Goal: Task Accomplishment & Management: Manage account settings

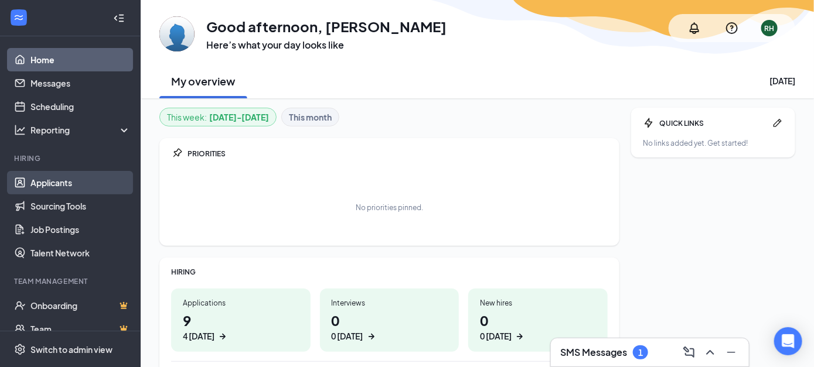
click at [67, 183] on link "Applicants" at bounding box center [80, 182] width 100 height 23
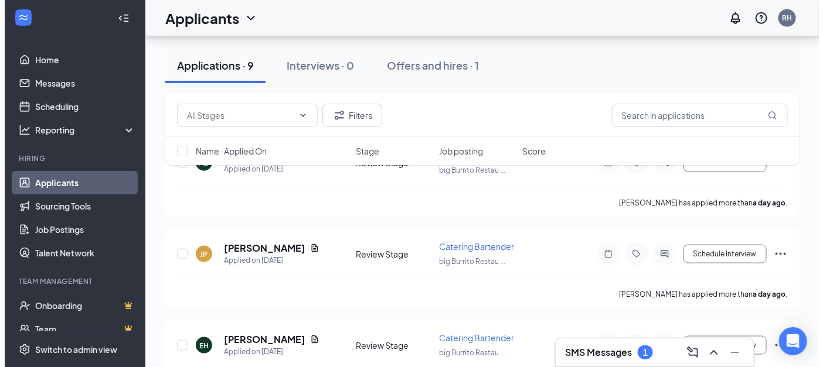
scroll to position [469, 0]
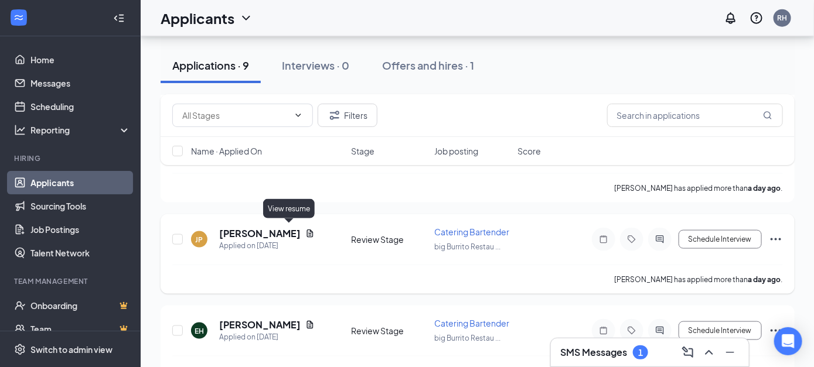
click at [305, 232] on icon "Document" at bounding box center [309, 233] width 9 height 9
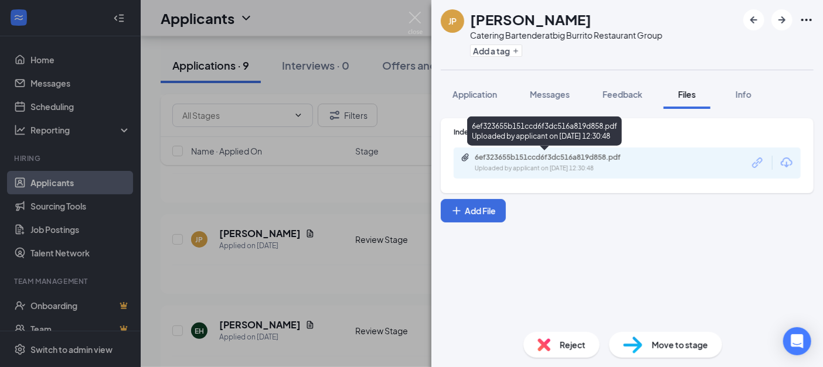
click at [548, 164] on div "Uploaded by applicant on [DATE] 12:30:48" at bounding box center [563, 168] width 176 height 9
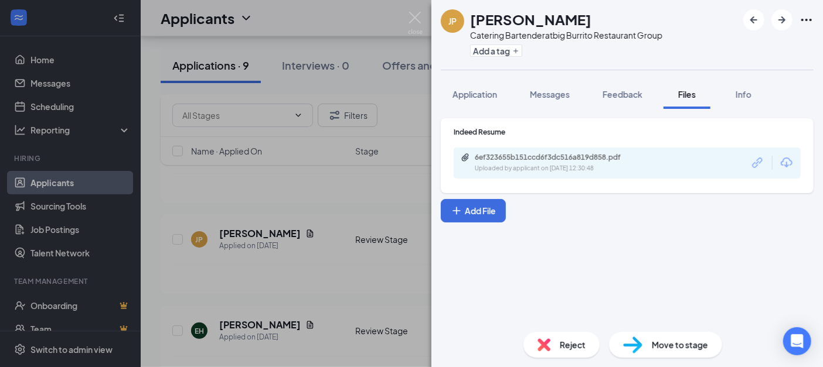
drag, startPoint x: 550, startPoint y: 95, endPoint x: 554, endPoint y: 109, distance: 14.6
click at [550, 95] on span "Messages" at bounding box center [550, 94] width 40 height 11
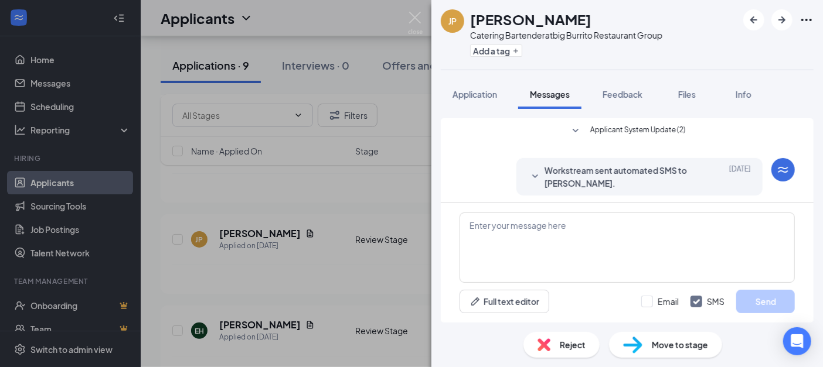
click at [584, 345] on span "Reject" at bounding box center [572, 345] width 26 height 13
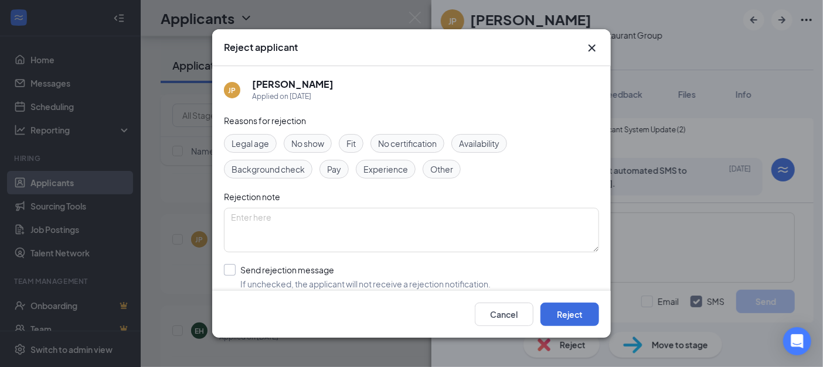
scroll to position [58, 0]
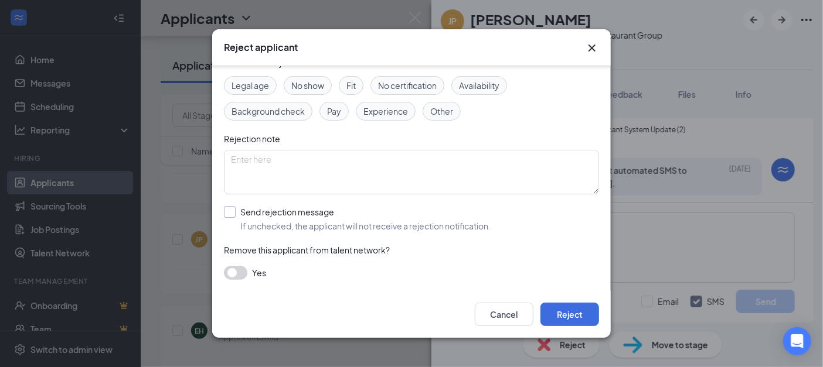
click at [309, 209] on input "Send rejection message If unchecked, the applicant will not receive a rejection…" at bounding box center [357, 219] width 267 height 26
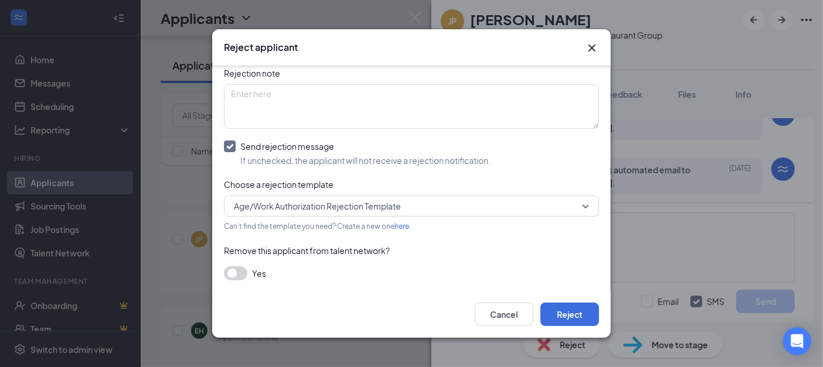
scroll to position [59, 0]
click at [578, 205] on span "Age/Work Authorization Rejection Template" at bounding box center [411, 206] width 355 height 18
click at [484, 253] on div "Remove this applicant from talent network?" at bounding box center [411, 250] width 375 height 13
click at [230, 146] on input "Send rejection message If unchecked, the applicant will not receive a rejection…" at bounding box center [357, 154] width 267 height 26
checkbox input "false"
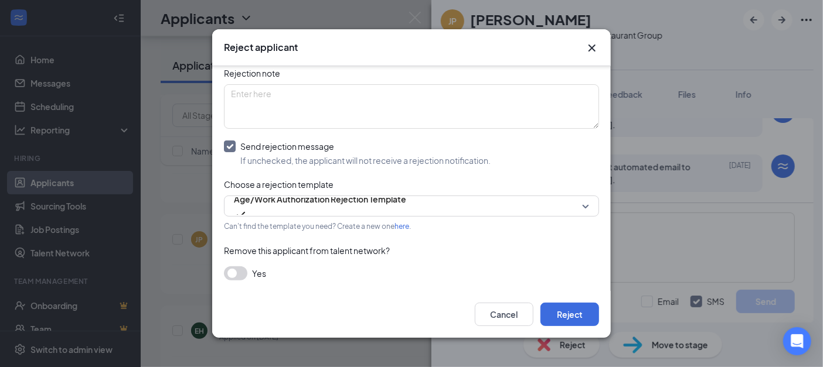
scroll to position [58, 0]
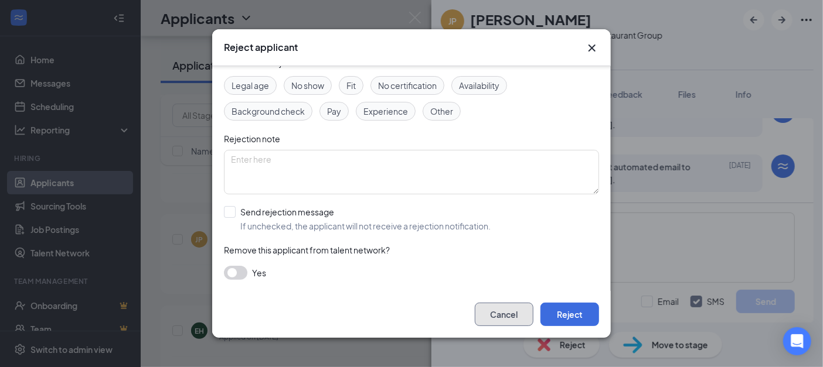
click at [492, 316] on button "Cancel" at bounding box center [504, 314] width 59 height 23
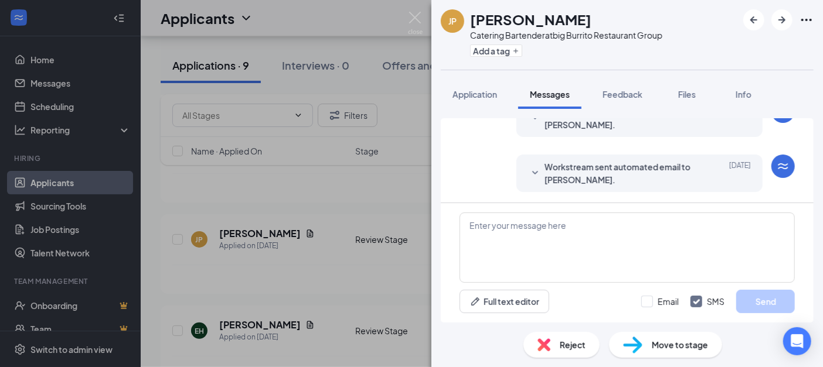
click at [640, 343] on img at bounding box center [632, 345] width 19 height 17
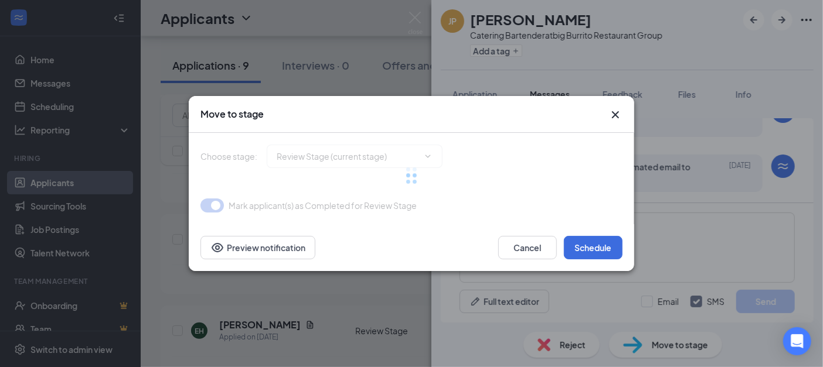
type input "Onsite Interview (next stage)"
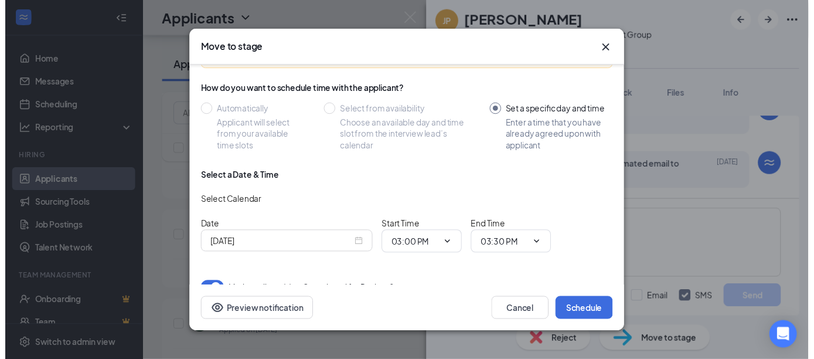
scroll to position [99, 0]
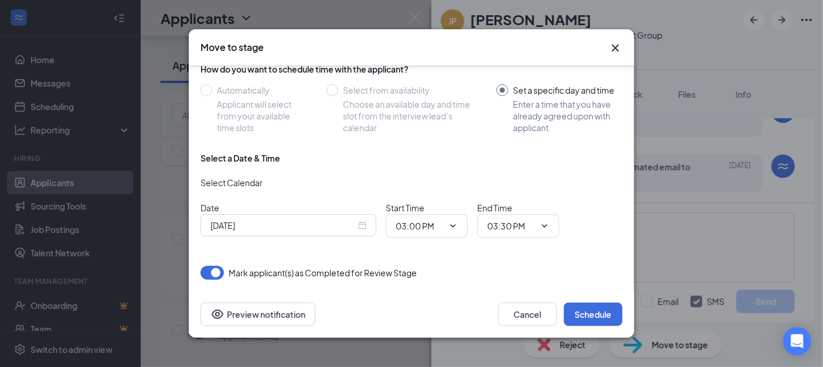
click at [615, 50] on icon "Cross" at bounding box center [615, 48] width 14 height 14
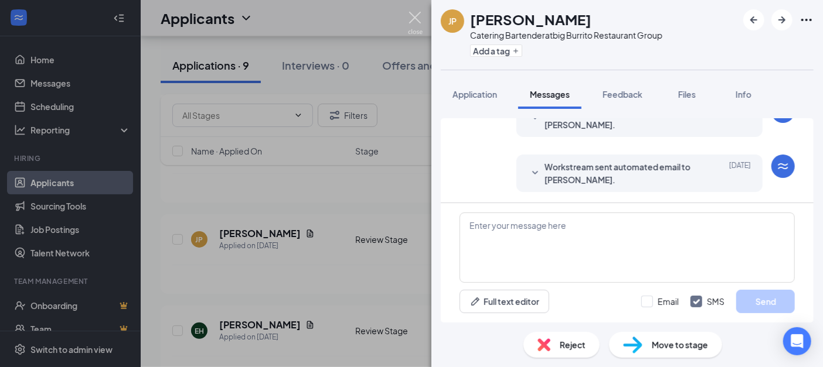
click at [413, 14] on img at bounding box center [415, 23] width 15 height 23
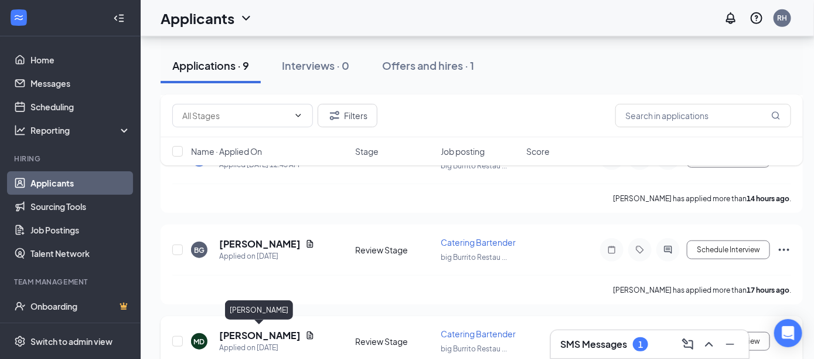
scroll to position [275, 0]
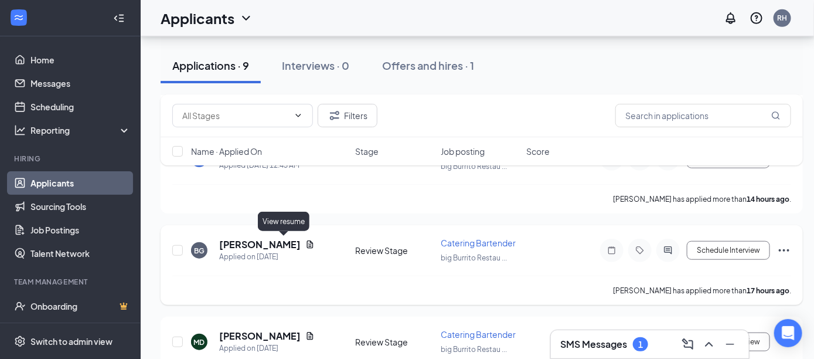
click at [305, 241] on icon "Document" at bounding box center [309, 244] width 9 height 9
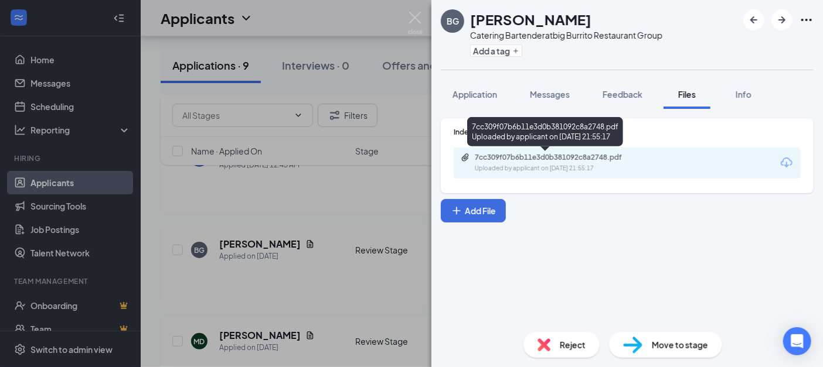
click at [535, 164] on div "Uploaded by applicant on [DATE] 21:55:17" at bounding box center [563, 168] width 176 height 9
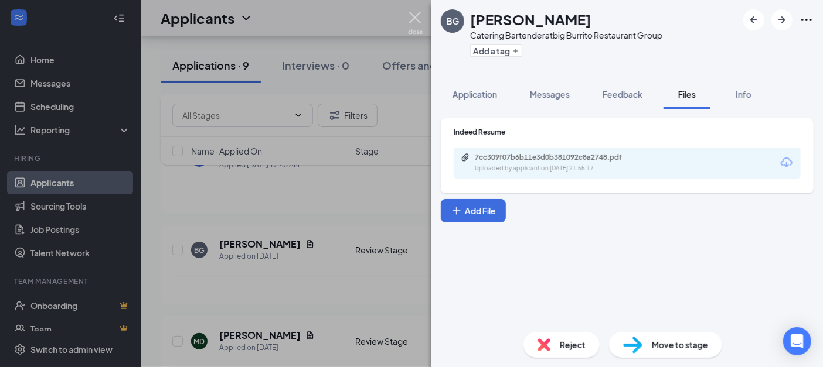
click at [413, 18] on img at bounding box center [415, 23] width 15 height 23
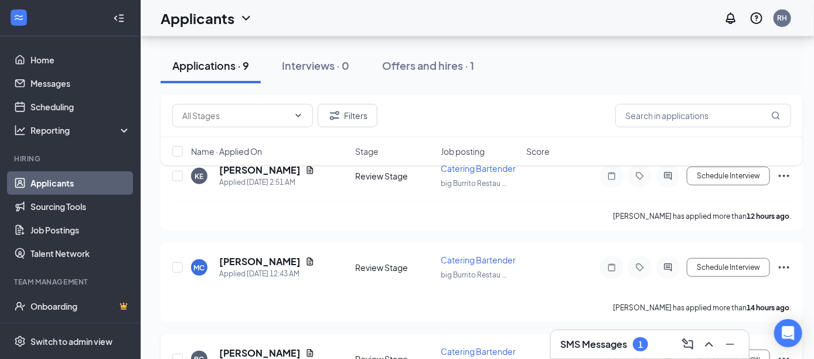
scroll to position [158, 0]
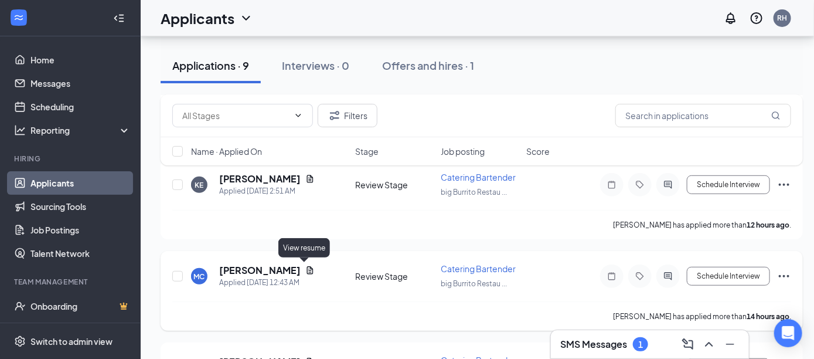
click at [307, 267] on icon "Document" at bounding box center [310, 271] width 6 height 8
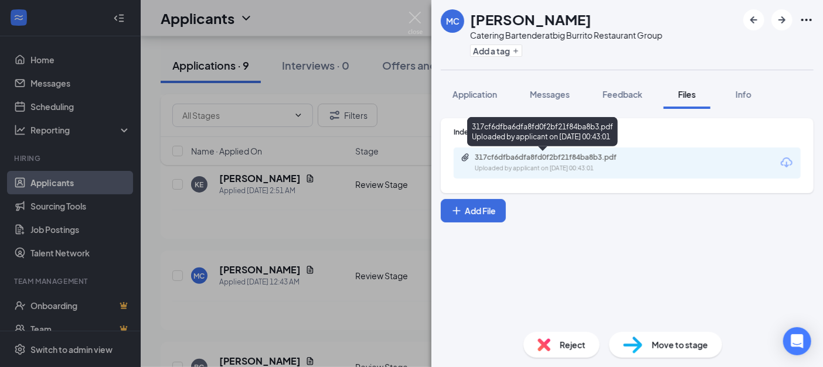
click at [521, 165] on div "Uploaded by applicant on [DATE] 00:43:01" at bounding box center [563, 168] width 176 height 9
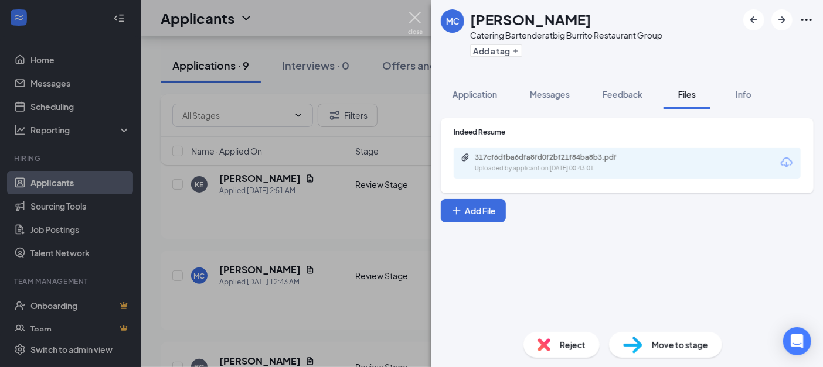
click at [410, 16] on img at bounding box center [415, 23] width 15 height 23
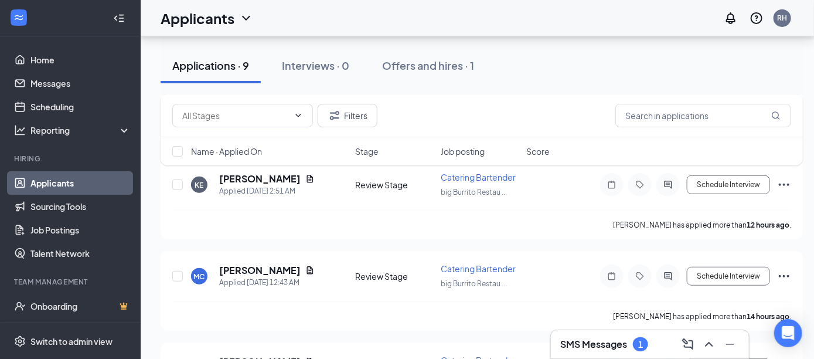
click at [284, 174] on div "Filters Name · Applied On Stage Job posting Score" at bounding box center [482, 135] width 642 height 83
click at [307, 177] on icon "Document" at bounding box center [310, 179] width 6 height 8
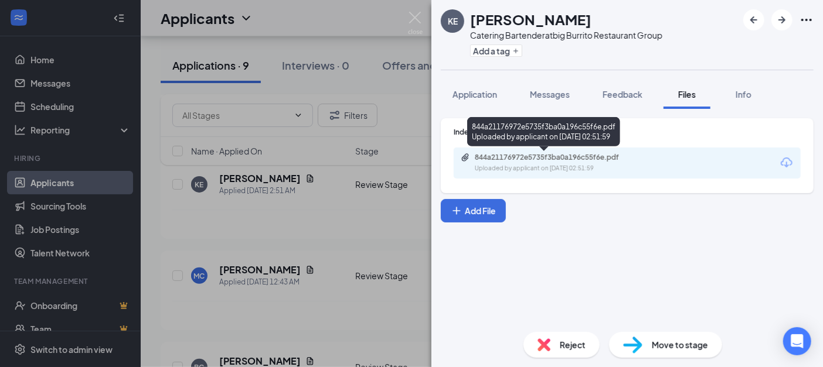
click at [518, 159] on div "844a21176972e5735f3ba0a196c55f6e.pdf" at bounding box center [557, 157] width 164 height 9
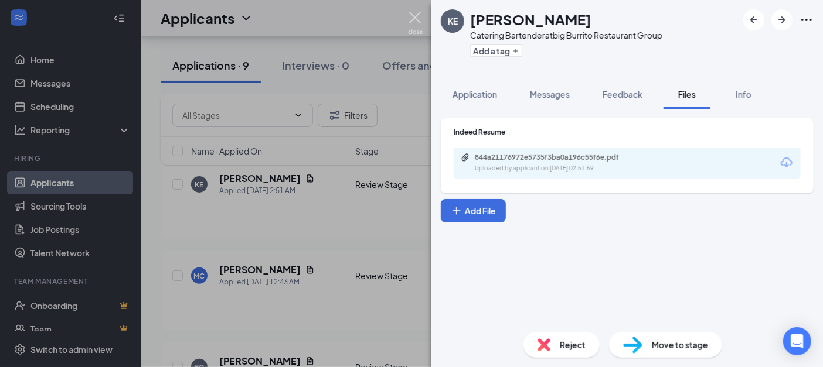
click at [414, 15] on img at bounding box center [415, 23] width 15 height 23
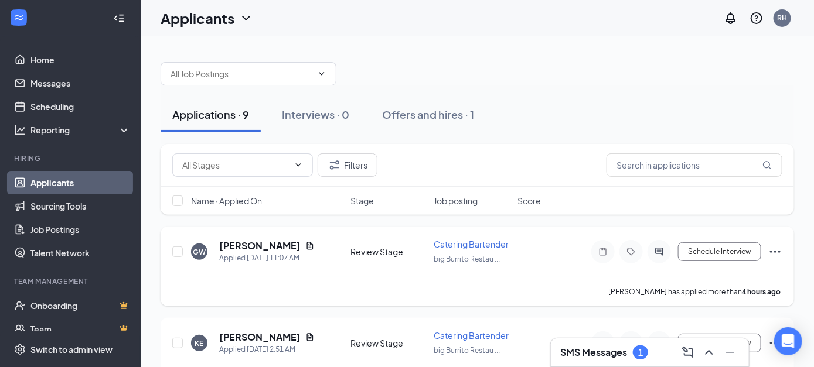
click at [305, 250] on icon "Document" at bounding box center [309, 245] width 9 height 9
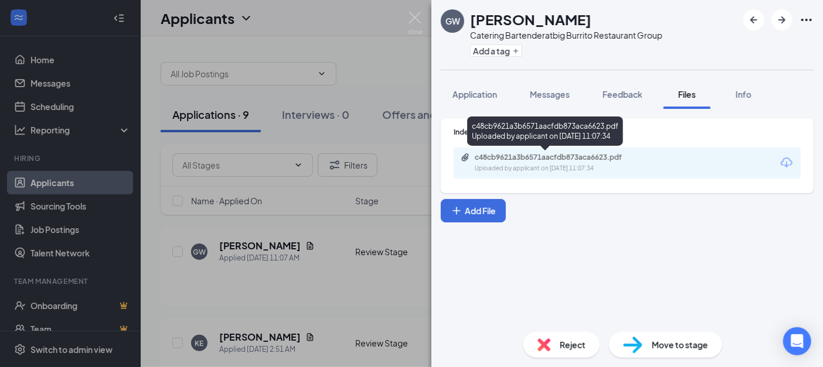
click at [542, 150] on div "c48cb9621a3b6571aacfdb873aca6623.pdf Uploaded by applicant on [DATE] 11:07:34" at bounding box center [545, 134] width 156 height 34
click at [542, 169] on div "Uploaded by applicant on [DATE] 11:07:34" at bounding box center [563, 168] width 176 height 9
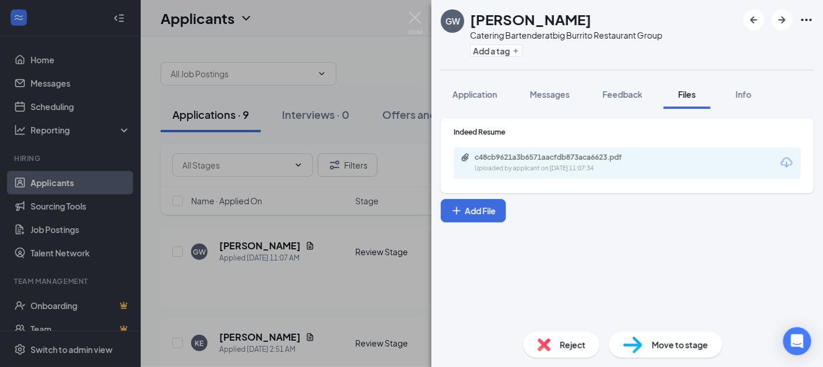
drag, startPoint x: 410, startPoint y: 11, endPoint x: 418, endPoint y: 26, distance: 17.6
click at [410, 11] on div "GW [PERSON_NAME] Catering Bartender at big Burrito Restaurant Group Add a tag A…" at bounding box center [411, 183] width 823 height 367
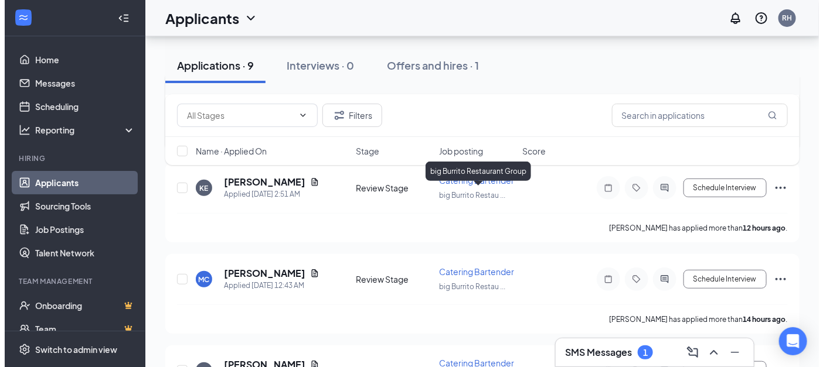
scroll to position [176, 0]
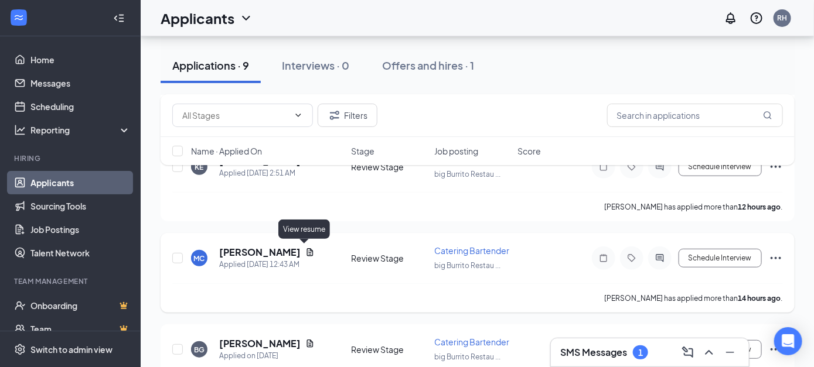
click at [305, 251] on icon "Document" at bounding box center [309, 252] width 9 height 9
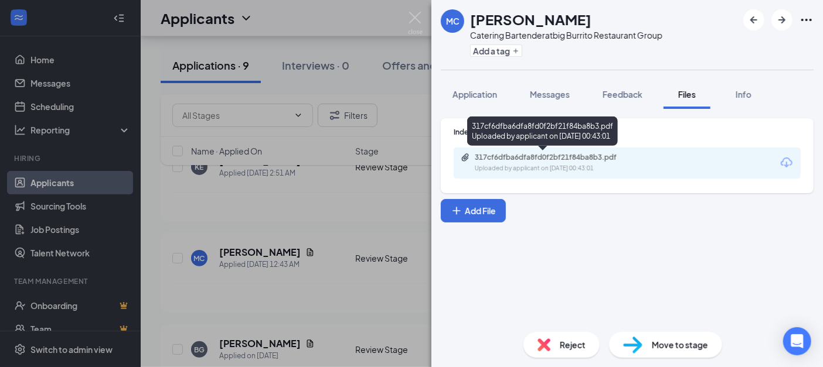
click at [527, 153] on div "317cf6dfba6dfa8fd0f2bf21f84ba8b3.pdf" at bounding box center [557, 157] width 164 height 9
